Goal: Task Accomplishment & Management: Use online tool/utility

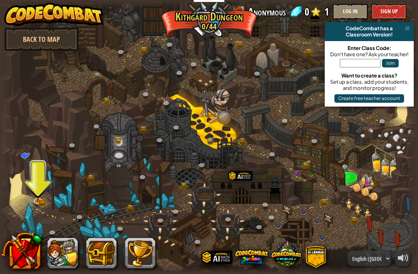
click at [35, 192] on img at bounding box center [38, 193] width 6 height 5
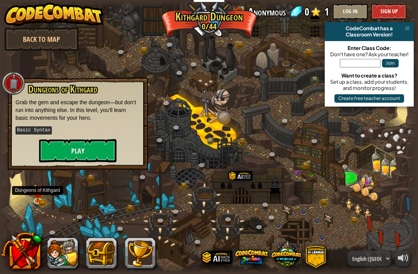
click at [57, 147] on button "Play" at bounding box center [77, 150] width 77 height 23
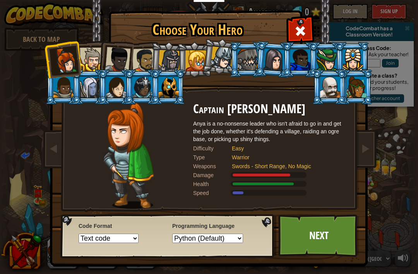
click at [111, 59] on div at bounding box center [118, 60] width 26 height 26
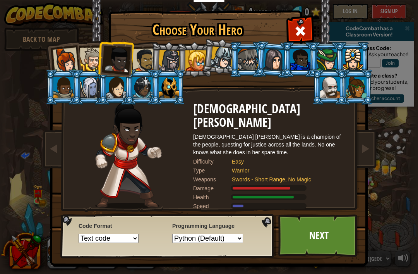
click at [352, 50] on div at bounding box center [353, 59] width 20 height 21
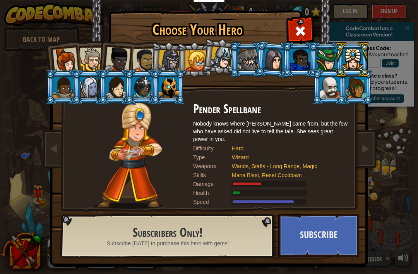
click at [117, 66] on div at bounding box center [118, 60] width 26 height 26
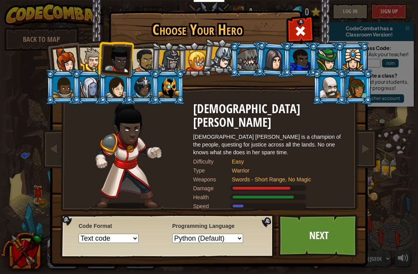
click at [172, 48] on li at bounding box center [168, 59] width 37 height 37
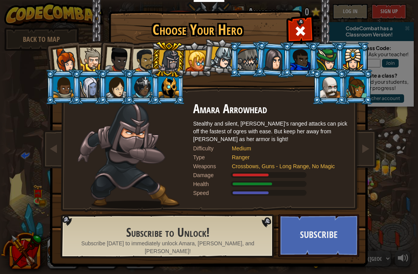
click at [141, 57] on div at bounding box center [144, 60] width 24 height 24
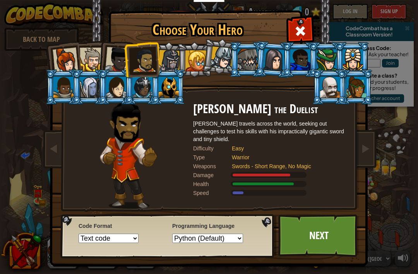
click at [118, 53] on div at bounding box center [118, 60] width 26 height 26
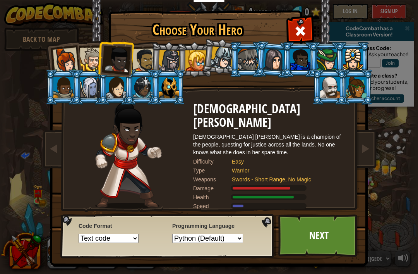
click at [93, 58] on div at bounding box center [92, 60] width 24 height 24
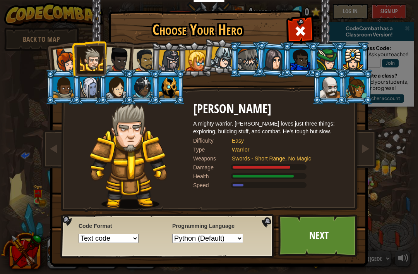
click at [67, 61] on div at bounding box center [66, 61] width 26 height 26
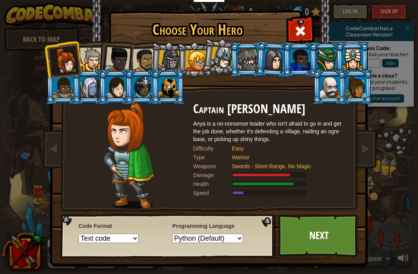
click at [144, 51] on div at bounding box center [144, 60] width 24 height 24
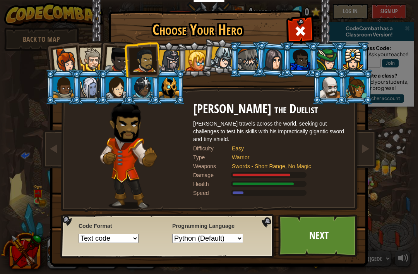
click at [113, 60] on div at bounding box center [118, 60] width 26 height 26
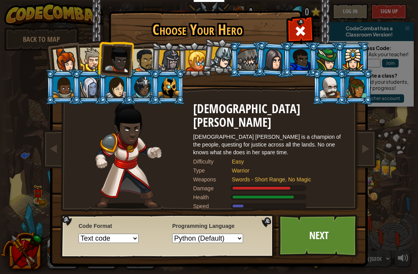
click at [96, 59] on div at bounding box center [92, 60] width 24 height 24
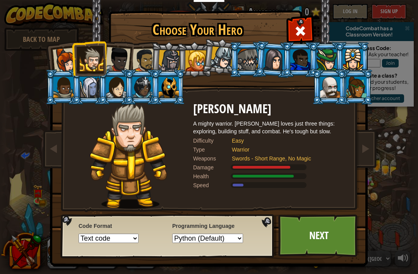
click at [320, 226] on link "Next" at bounding box center [318, 235] width 81 height 43
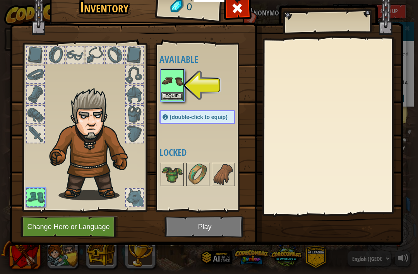
click at [327, 203] on div at bounding box center [332, 126] width 137 height 174
click at [327, 202] on div at bounding box center [332, 126] width 137 height 174
click at [177, 97] on button "Equip" at bounding box center [172, 96] width 22 height 8
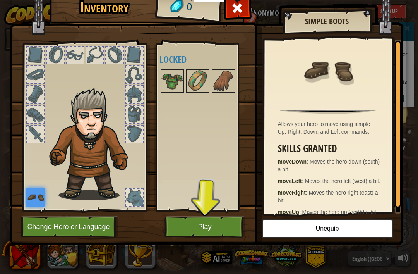
click at [230, 226] on button "Play" at bounding box center [205, 226] width 81 height 21
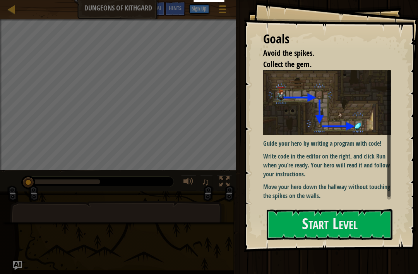
click at [365, 212] on button "Start Level" at bounding box center [330, 224] width 126 height 31
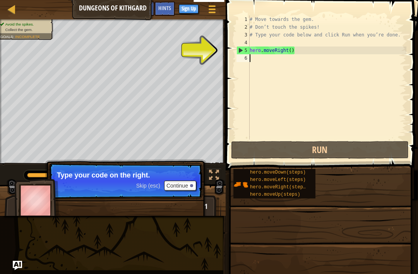
type textarea "hero.moveRight()"
click at [293, 42] on div "# Move towards the gem. # Don’t touch the spikes! # Type your code below and cl…" at bounding box center [327, 84] width 158 height 139
click at [291, 45] on div "# Move towards the gem. # Don’t touch the spikes! # Type your code below and cl…" at bounding box center [327, 84] width 158 height 139
